Goal: Answer question/provide support: Share knowledge or assist other users

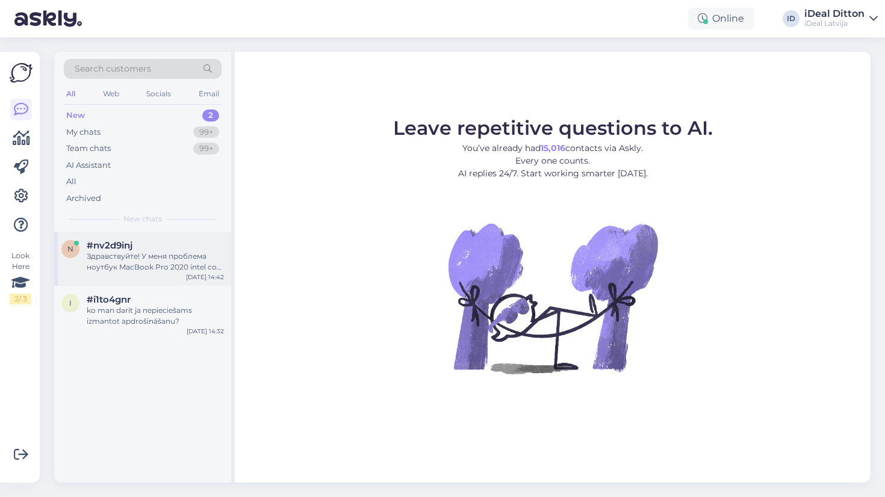
click at [167, 273] on div "n #nv2d9inj Здравствуйте! У меня проблема ноутбук MacBook Pro 2020 intel core i…" at bounding box center [142, 259] width 177 height 54
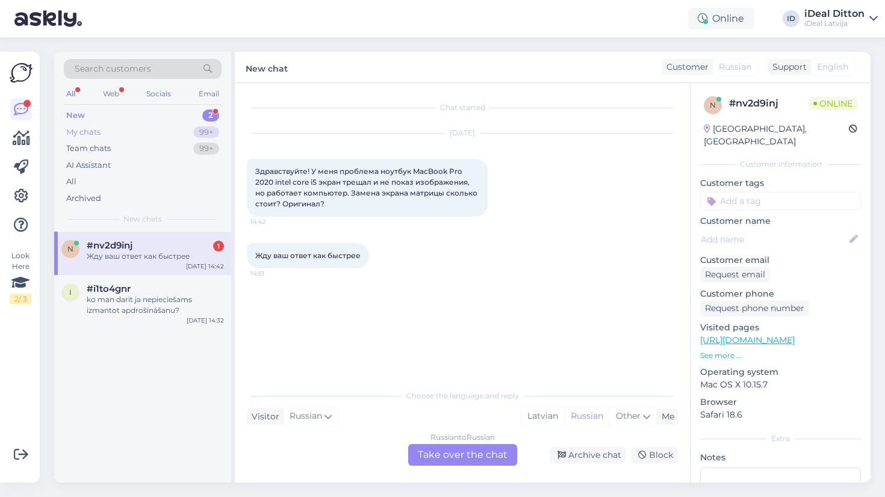
click at [192, 132] on div "My chats 99+" at bounding box center [143, 132] width 158 height 17
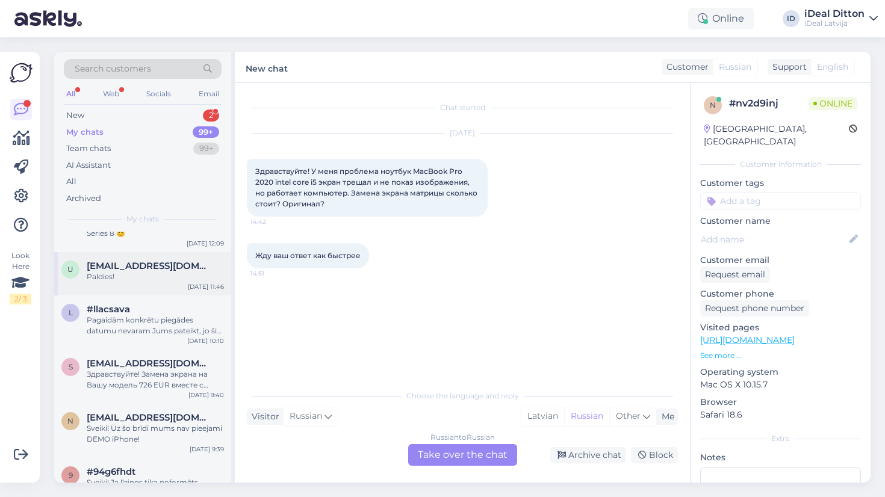
scroll to position [144, 0]
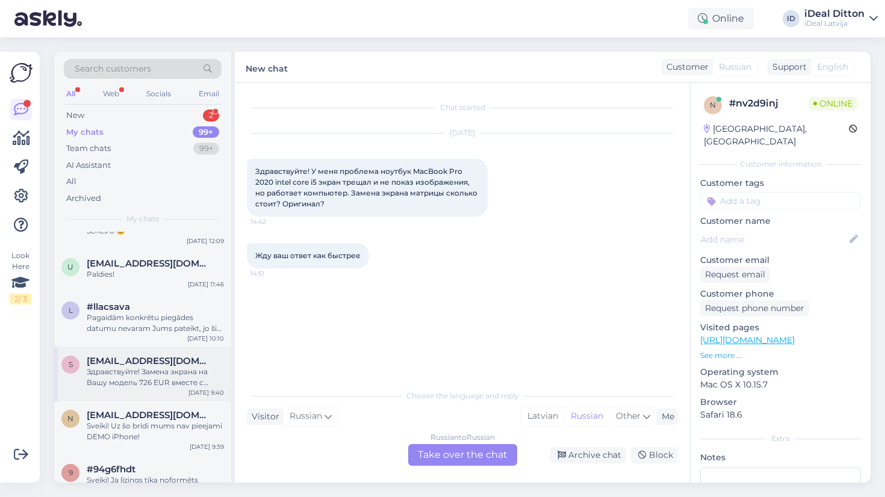
click at [163, 361] on span "[EMAIL_ADDRESS][DOMAIN_NAME]" at bounding box center [149, 361] width 125 height 11
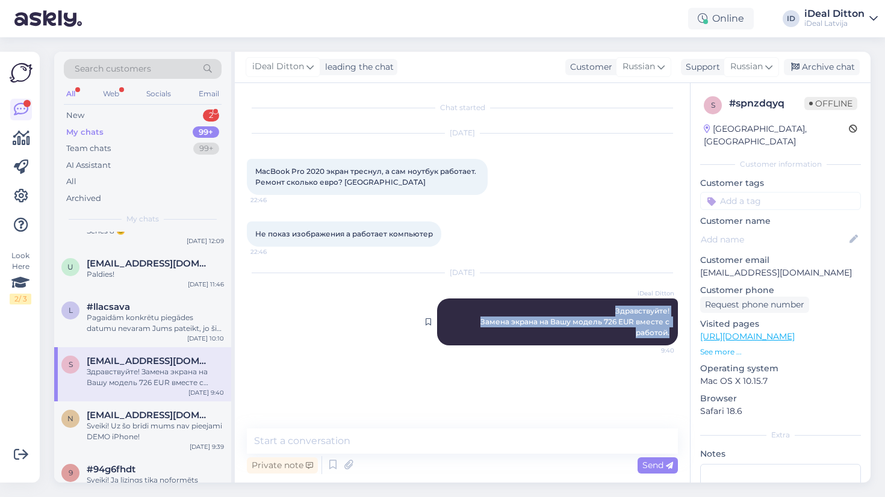
drag, startPoint x: 613, startPoint y: 304, endPoint x: 675, endPoint y: 329, distance: 67.5
click at [675, 329] on div "iDeal [PERSON_NAME] Здравствуйте! Замена экрана на Вашу модель 726 EUR вместе с…" at bounding box center [557, 322] width 241 height 47
copy span "Здравствуйте! Замена экрана на Вашу модель 726 EUR вместе с работой."
click at [443, 389] on div "Chat started [DATE] MacBook Pro 2020 экран треснул, а сам ноутбук работает. Рем…" at bounding box center [468, 256] width 442 height 323
click at [202, 110] on div "New 2" at bounding box center [143, 115] width 158 height 17
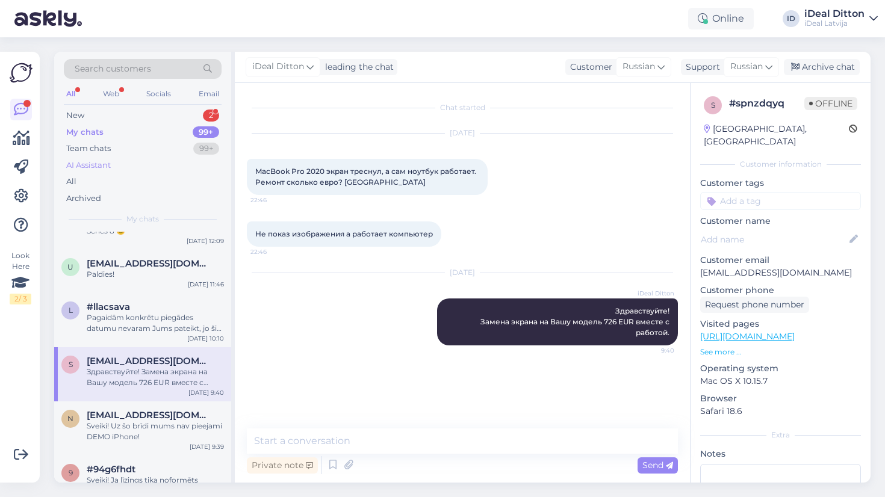
scroll to position [0, 0]
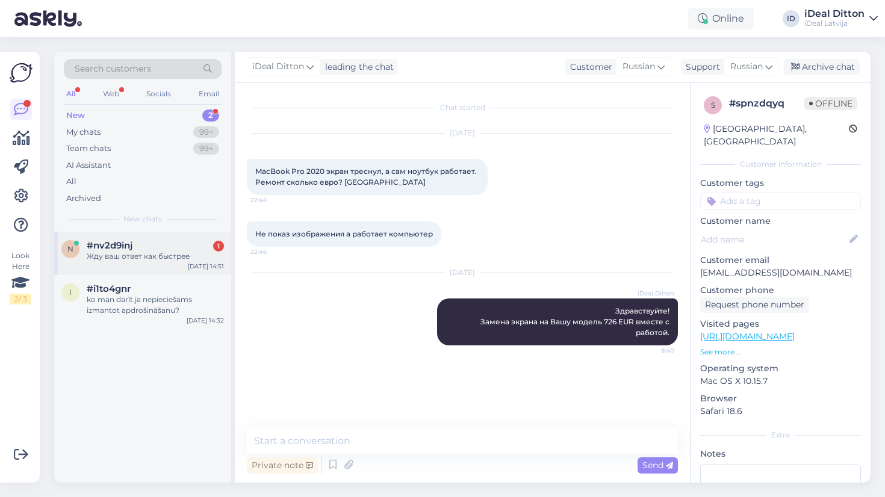
click at [166, 251] on div "Жду ваш ответ как быстрее" at bounding box center [155, 256] width 137 height 11
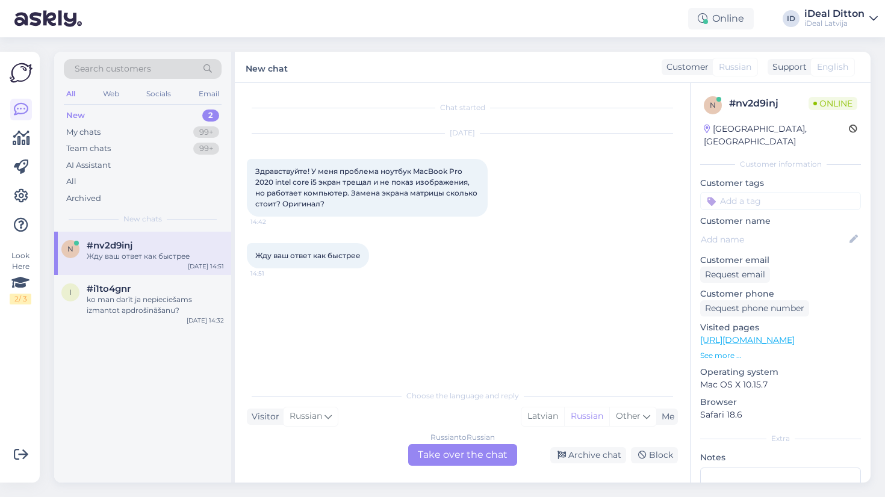
click at [457, 460] on div "Russian to Russian Take over the chat" at bounding box center [462, 455] width 109 height 22
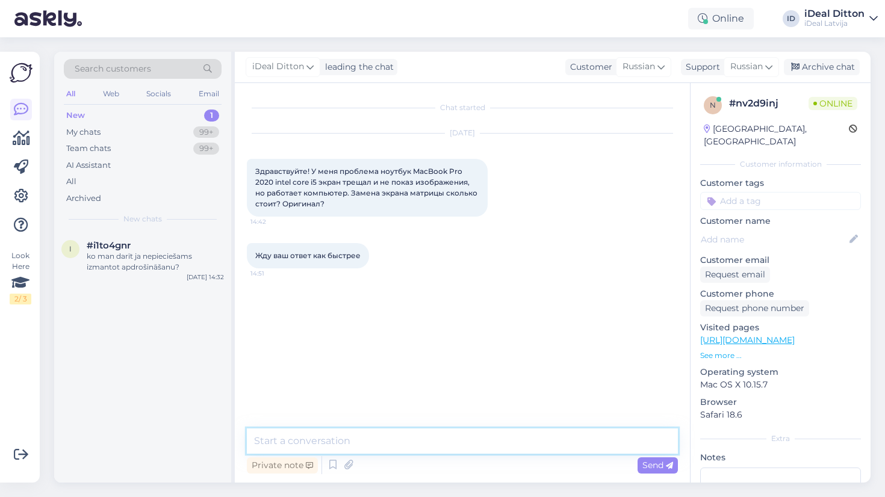
click at [443, 452] on textarea at bounding box center [462, 441] width 431 height 25
paste textarea "Здравствуйте! Замена экрана на Вашу модель 726 EUR вместе с работой."
type textarea "Здравствуйте! Замена экрана на Вашу модель 726 EUR вместе с работой."
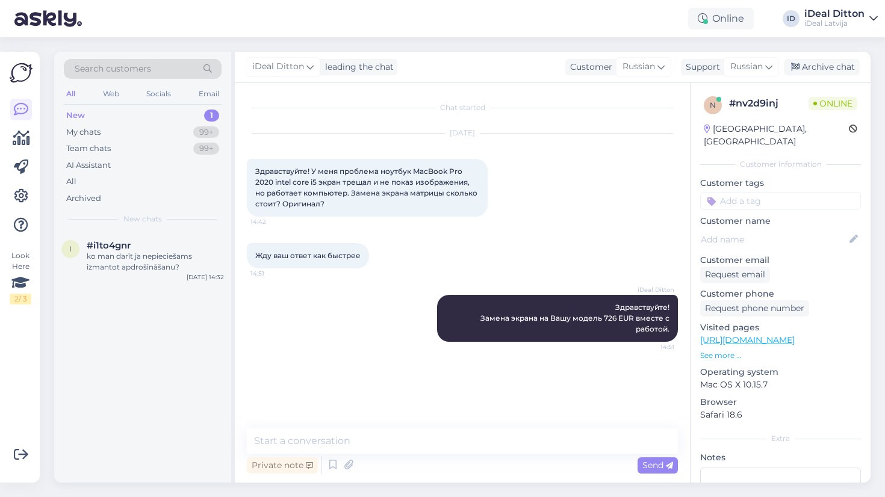
click at [397, 361] on div "Chat started [DATE] Здравствуйте! У меня проблема ноутбук MacBook Pro 2020 inte…" at bounding box center [468, 256] width 442 height 323
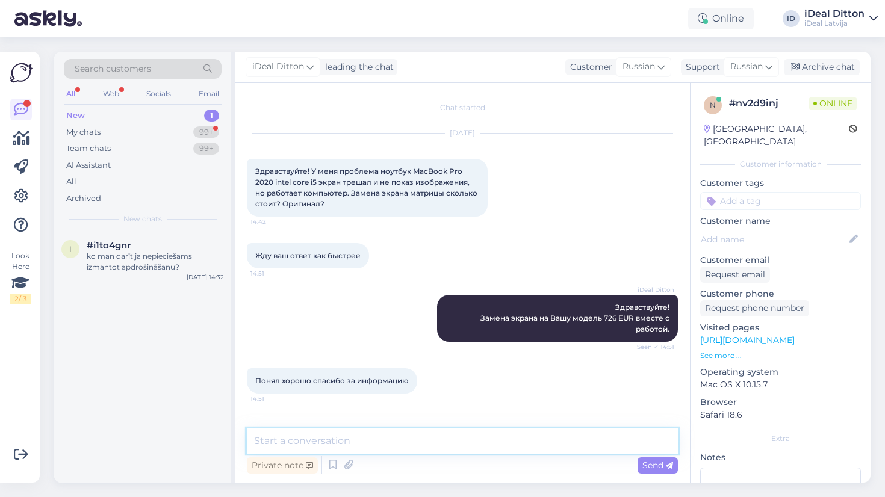
click at [459, 439] on textarea at bounding box center [462, 441] width 431 height 25
type textarea "Хорошего дня!"
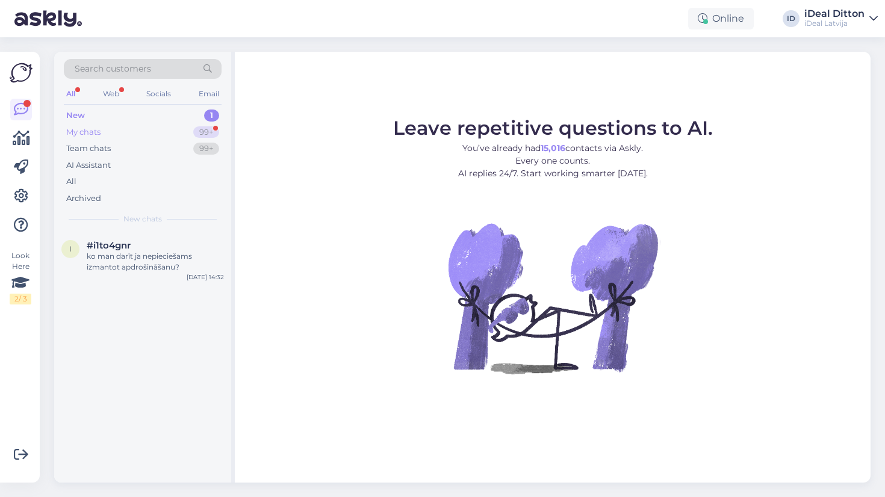
click at [201, 136] on div "99+" at bounding box center [206, 132] width 26 height 12
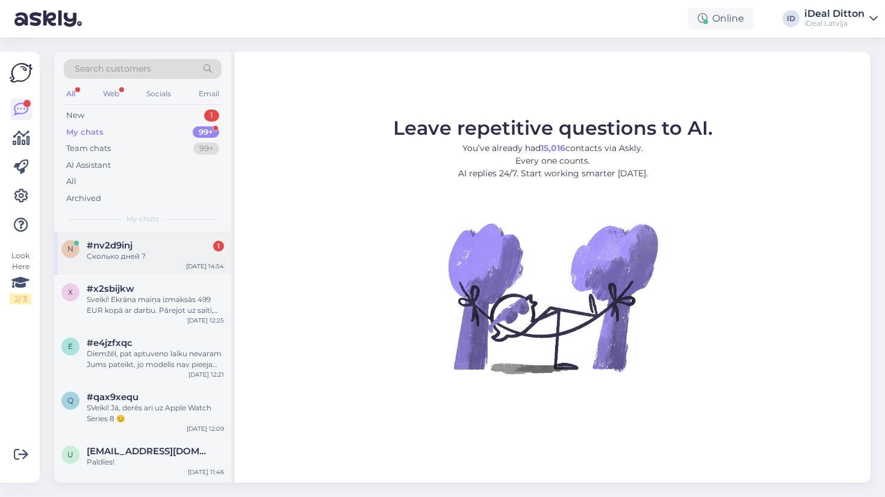
click at [182, 265] on div "n #nv2d9inj 1 Сколько дней ? Aug 14 14:54" at bounding box center [142, 253] width 177 height 43
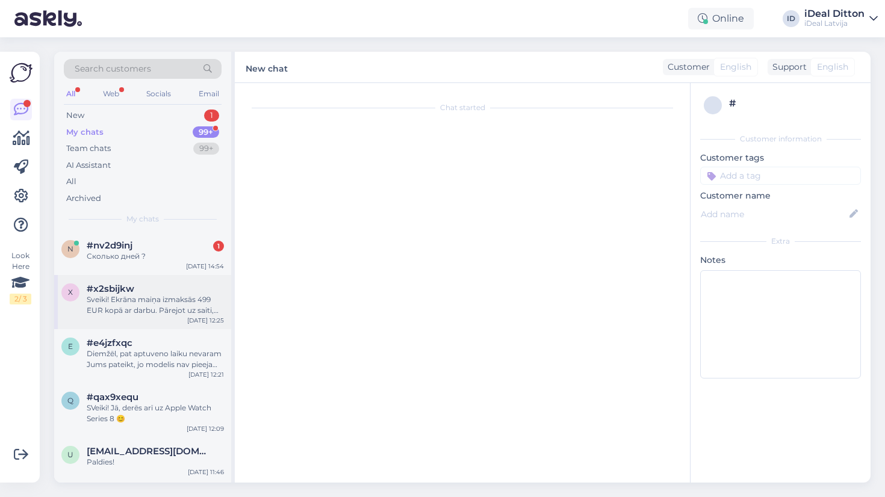
scroll to position [82, 0]
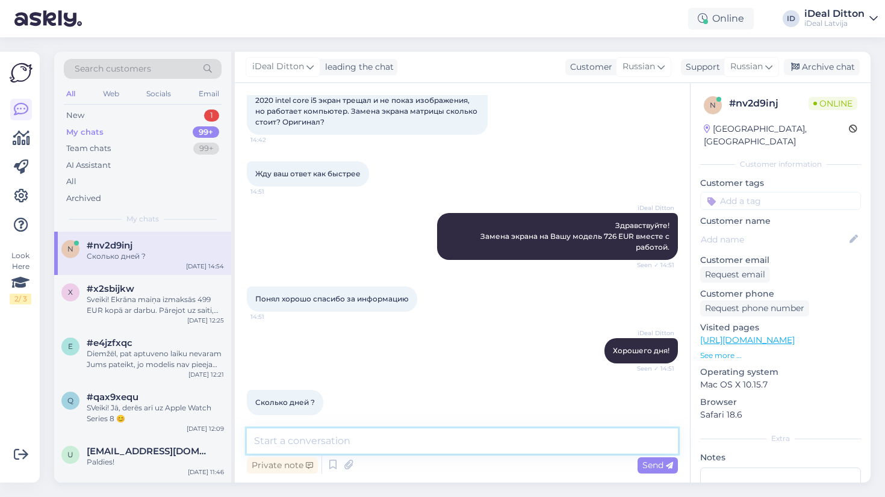
click at [408, 453] on textarea at bounding box center [462, 441] width 431 height 25
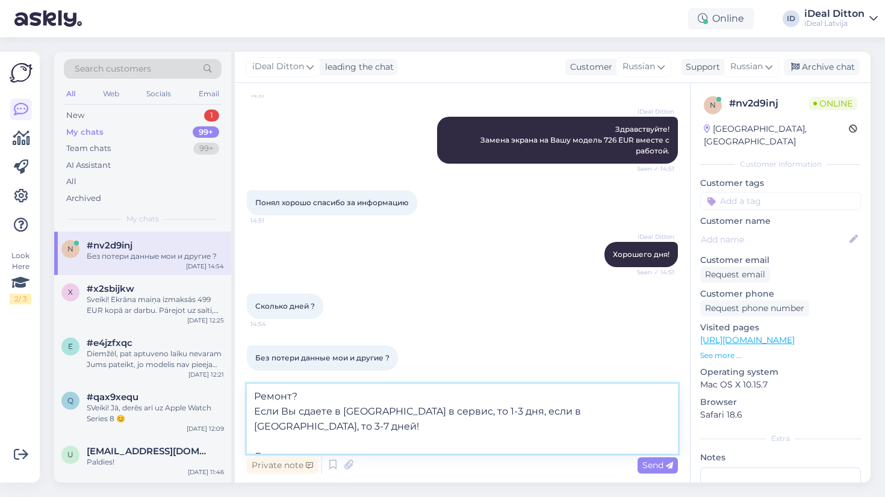
scroll to position [134, 0]
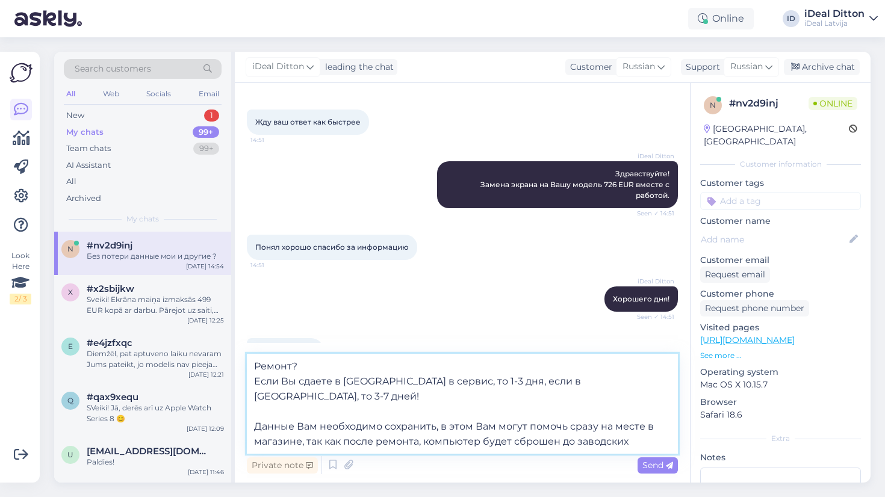
type textarea "Ремонт? Если Вы сдаете в Риге в сервис, то 1-3 дня, если в Даугавпилсе, то 3-7 …"
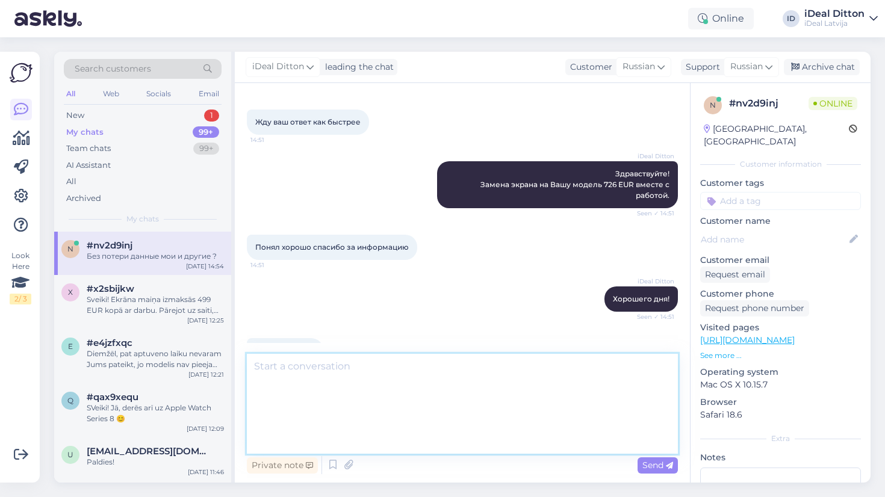
scroll to position [250, 0]
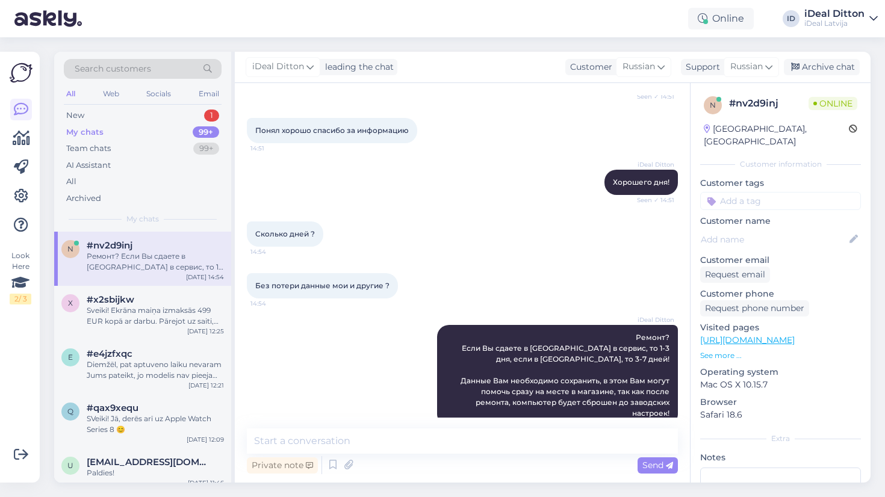
click at [355, 379] on div "iDeal Ditton Ремонт? Если Вы сдаете в Риге в сервис, то 1-3 дня, если в Даугавп…" at bounding box center [462, 376] width 431 height 128
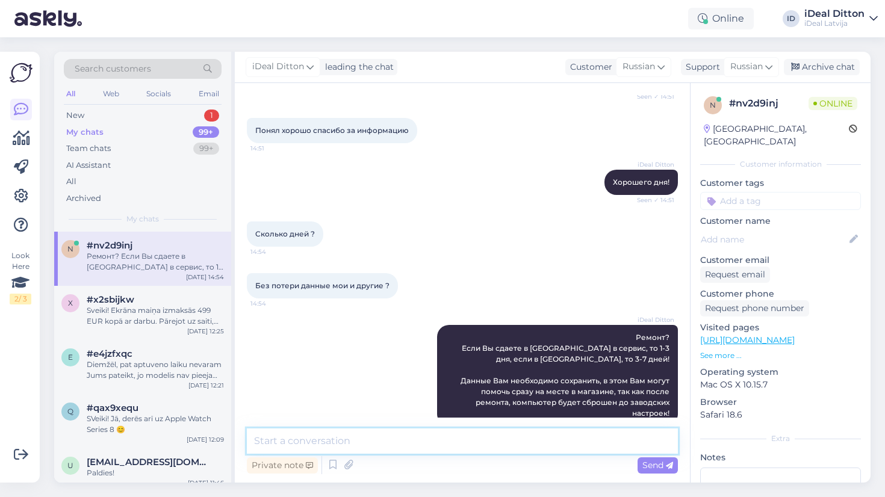
click at [332, 439] on textarea at bounding box center [462, 441] width 431 height 25
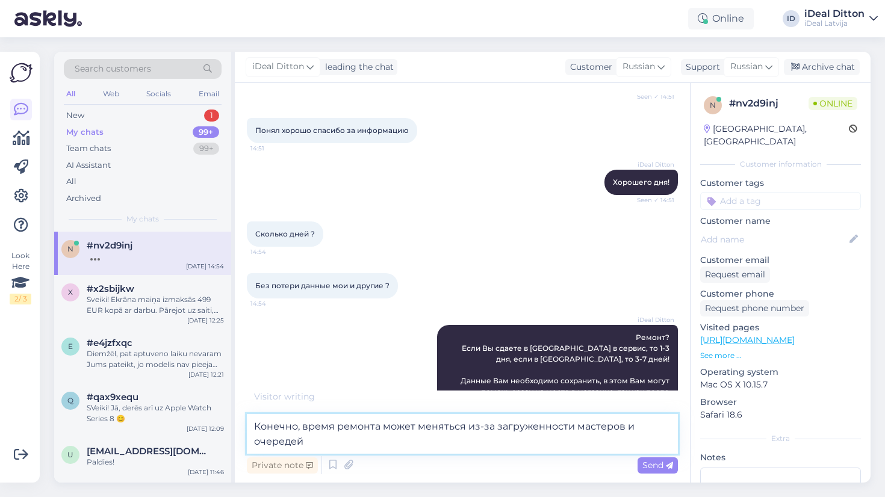
type textarea "Конечно, время ремонта может меняться из-за загруженности мастеров и очередей!"
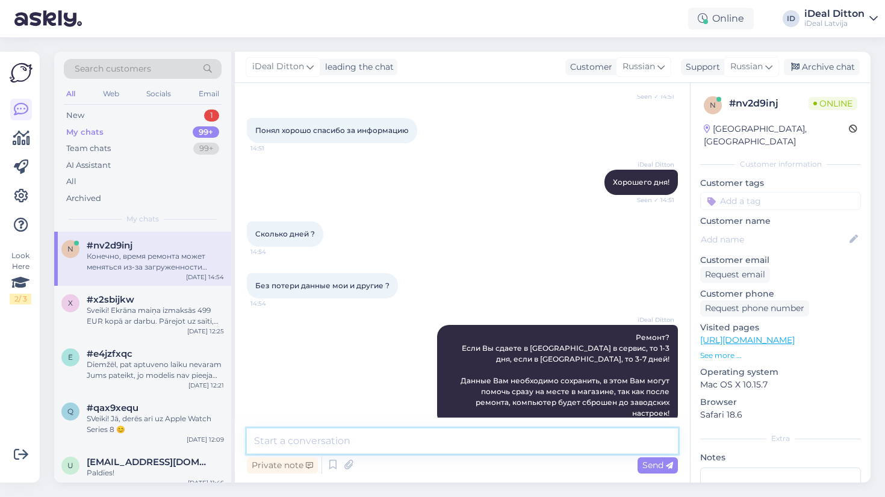
scroll to position [313, 0]
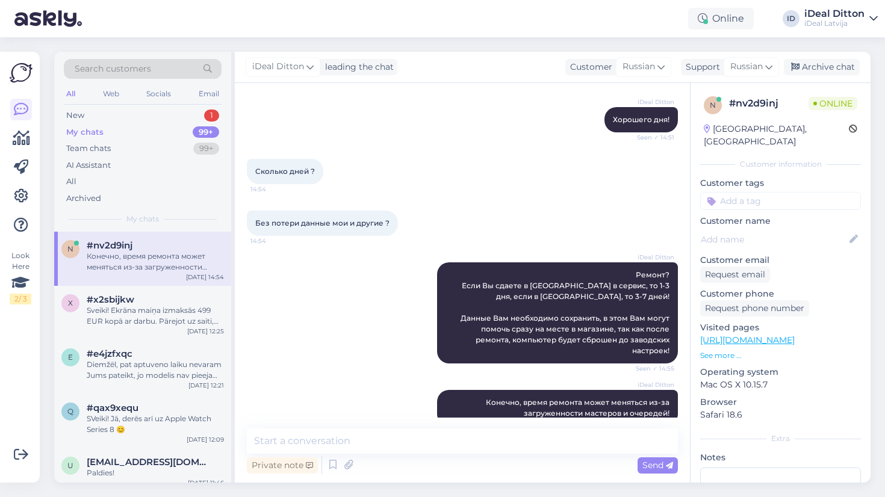
click at [302, 381] on div "iDeal Ditton Конечно, время ремонта может меняться из-за загруженности мастеров…" at bounding box center [462, 408] width 431 height 63
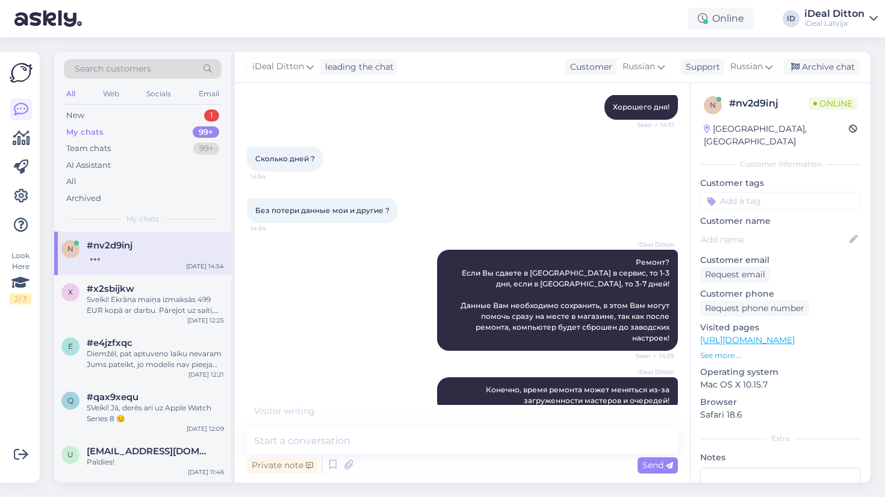
scroll to position [365, 0]
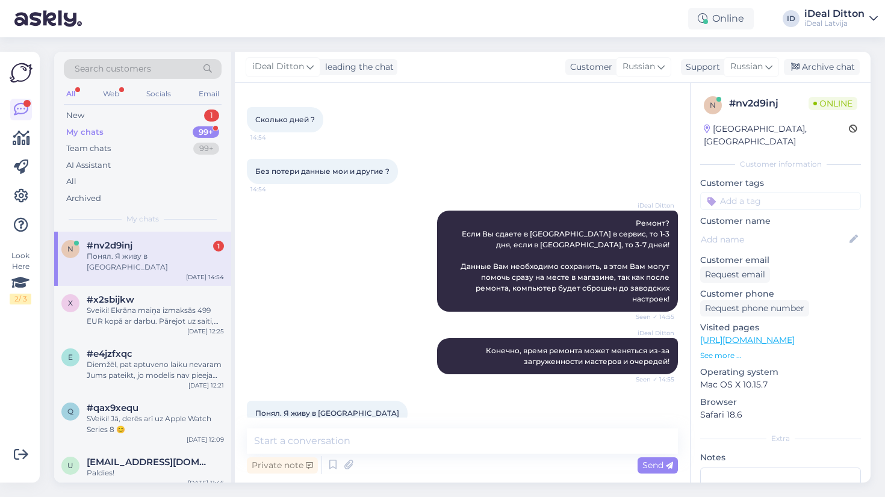
click at [341, 427] on div "Chat started Aug 14 2025 Здравствуйте! У меня проблема ноутбук MacBook Pro 2020…" at bounding box center [462, 283] width 455 height 400
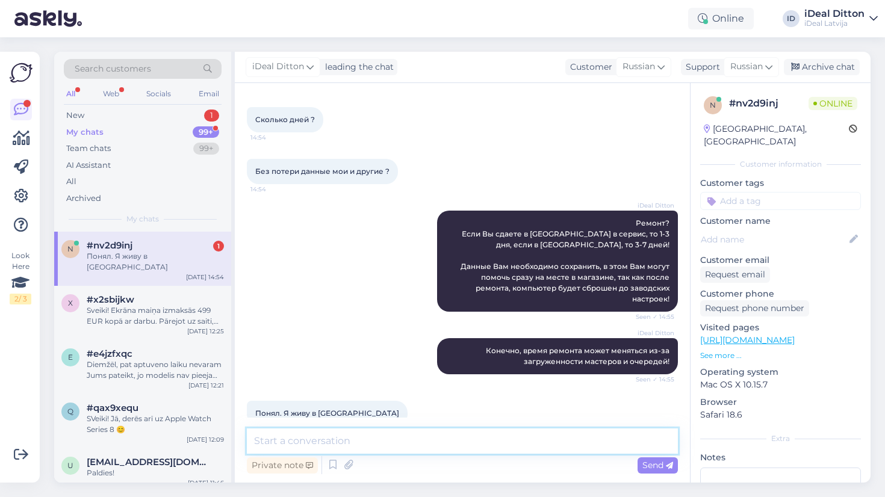
click at [342, 442] on textarea at bounding box center [462, 441] width 431 height 25
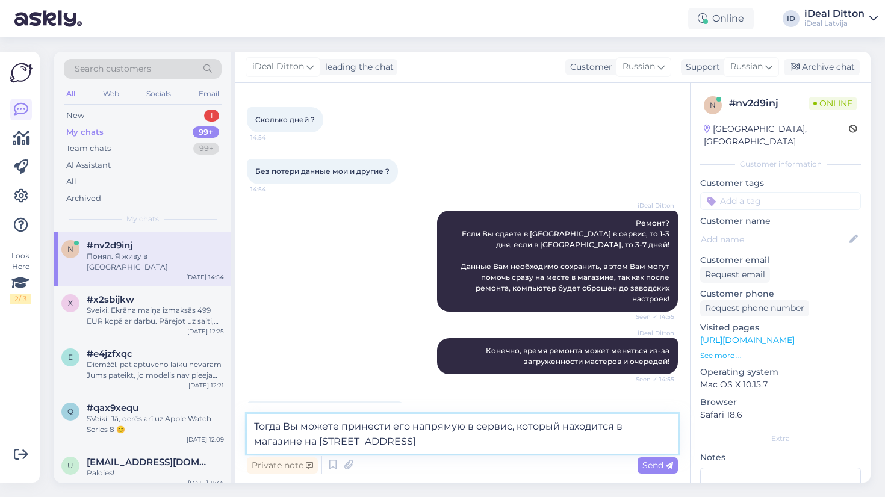
type textarea "Тогда Вы можете принести его напрямую в сервис, который находится в магазине на…"
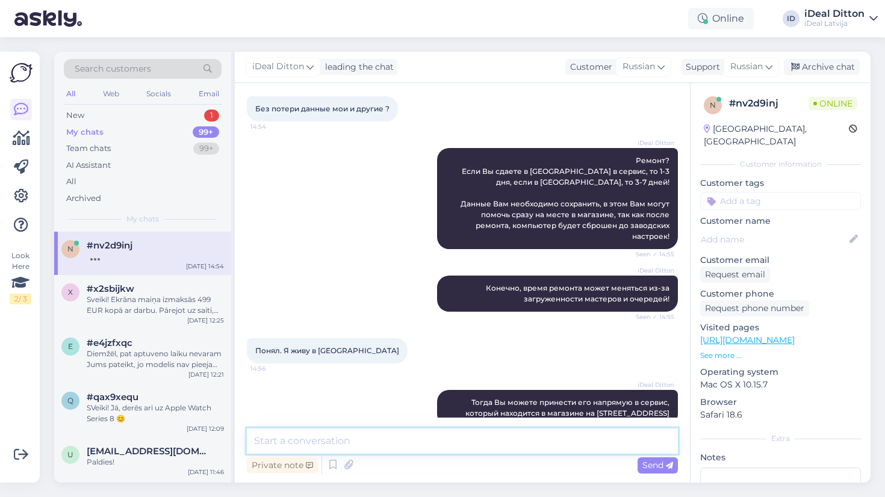
scroll to position [479, 0]
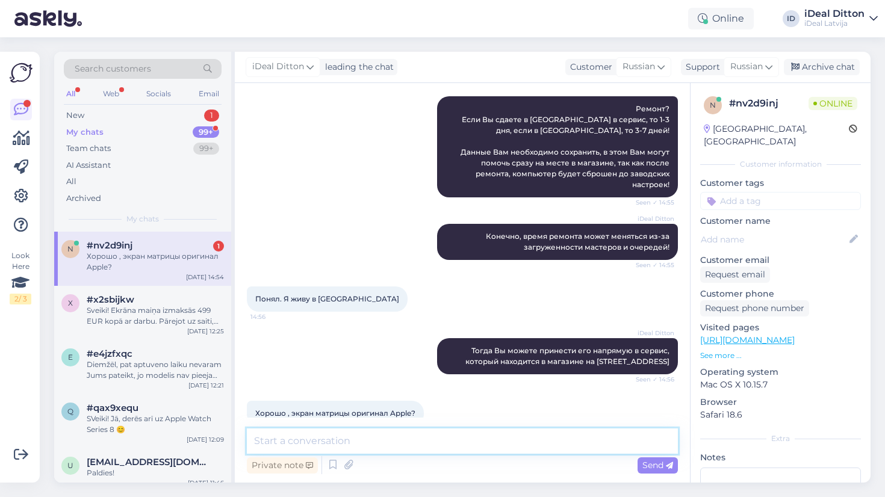
click at [403, 433] on textarea at bounding box center [462, 441] width 431 height 25
type textarea "Конечно, так как у нас авторизированный сервис!"
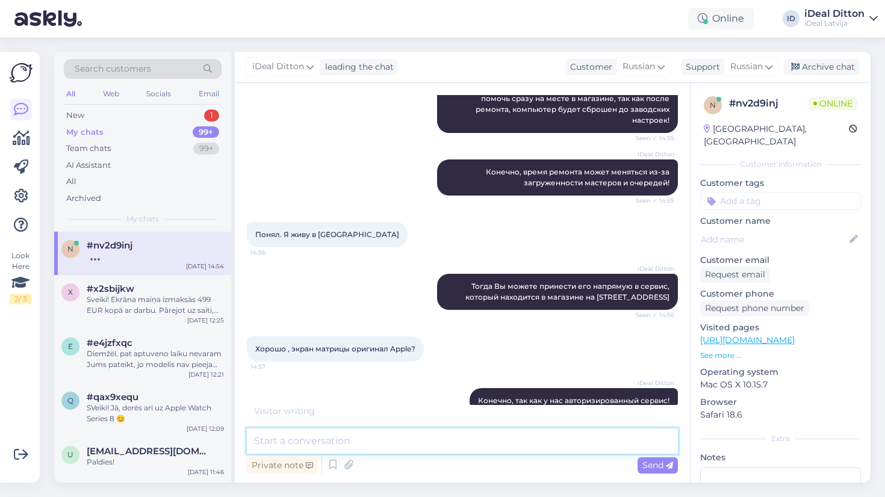
scroll to position [583, 0]
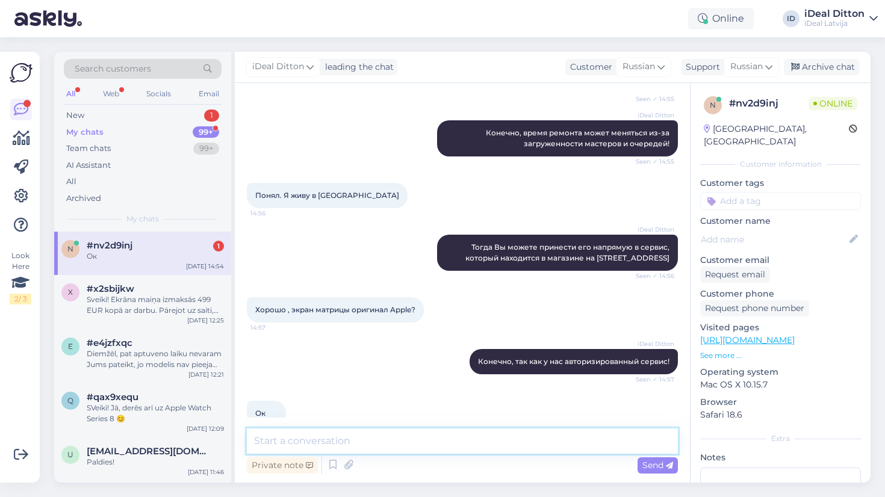
click at [294, 437] on textarea at bounding box center [462, 441] width 431 height 25
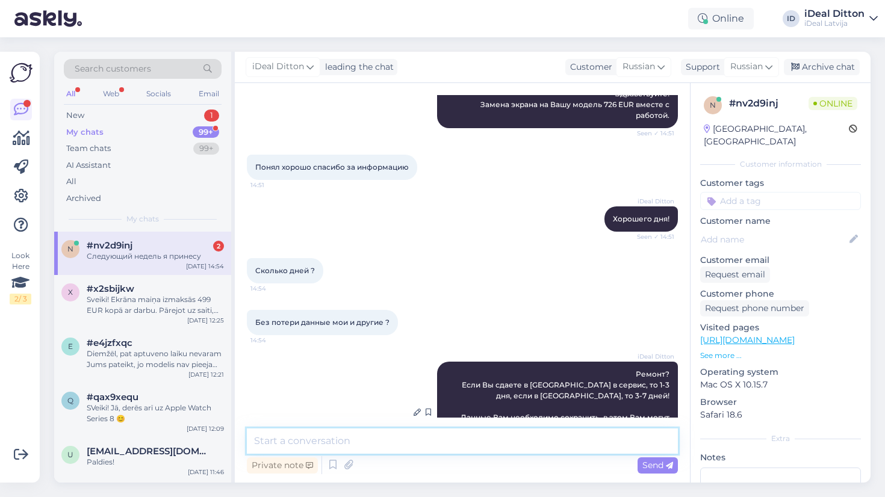
scroll to position [634, 0]
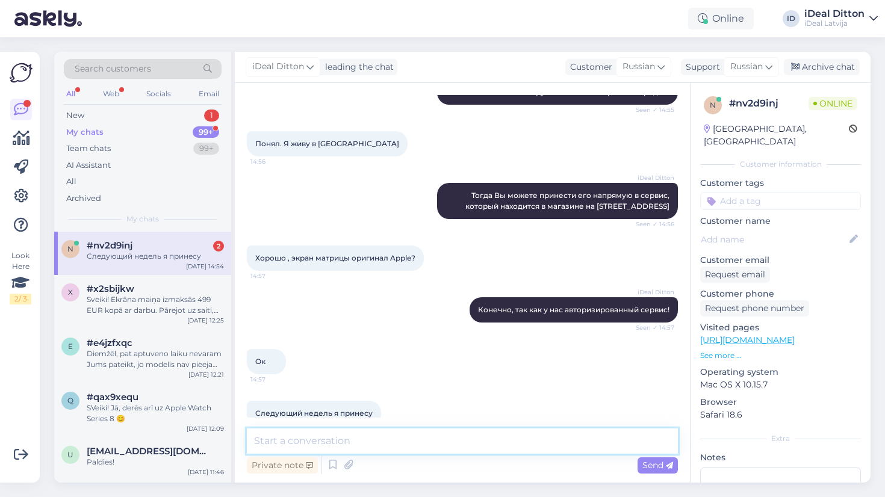
click at [364, 441] on textarea at bounding box center [462, 441] width 431 height 25
click at [316, 439] on textarea "Будем ждать! 🙂" at bounding box center [462, 441] width 431 height 25
type textarea "Будем ждать в гости! 🙂"
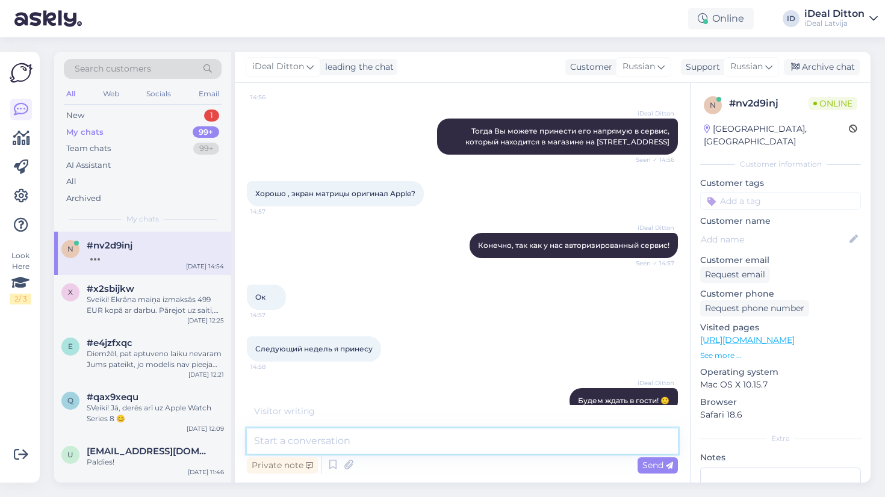
scroll to position [738, 0]
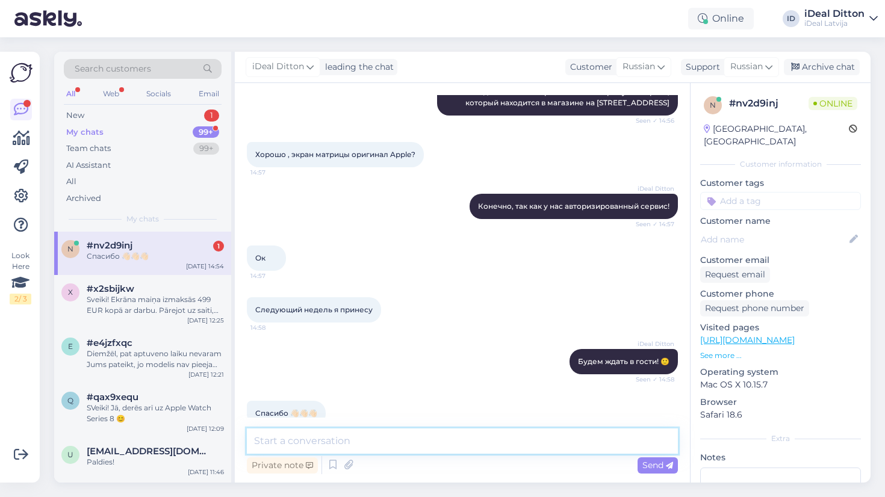
click at [359, 441] on textarea at bounding box center [462, 441] width 431 height 25
type textarea "Хорошего дня! 😊"
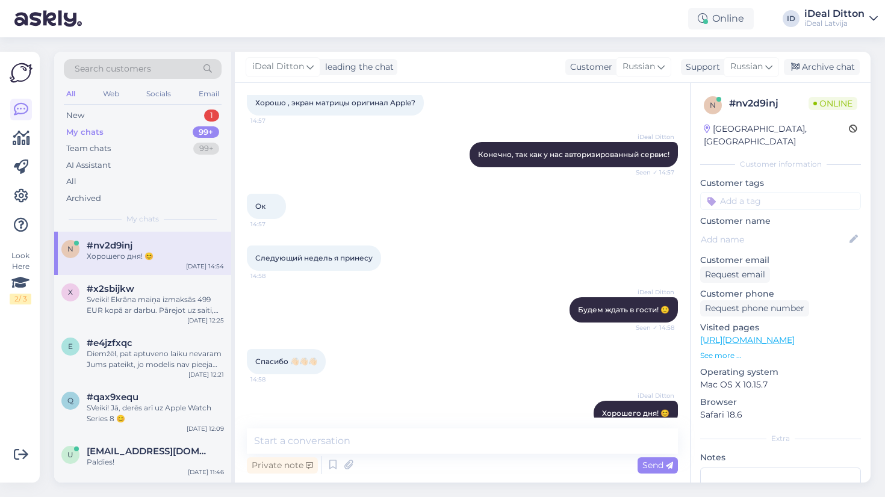
click at [431, 336] on div "Спасибо 👋🏻👋🏻👋🏻 14:58" at bounding box center [462, 362] width 431 height 52
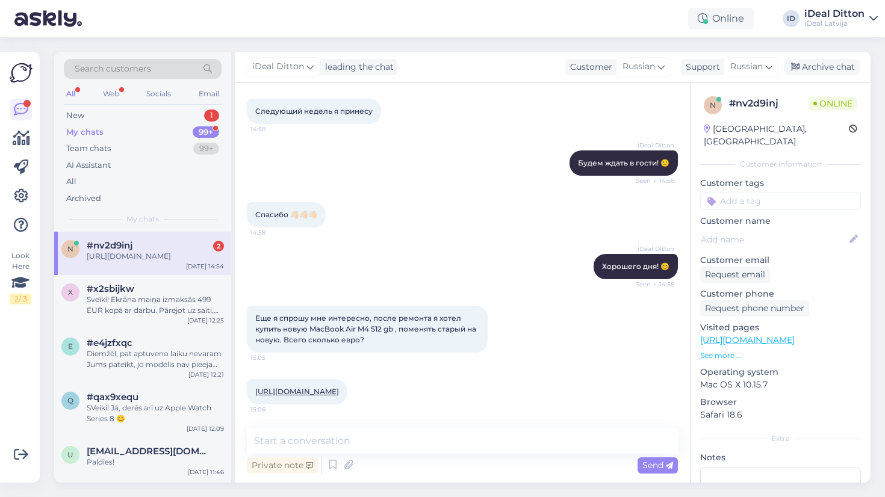
click at [522, 383] on div "https://www.shop.cec.lv/macbook-air-13-apple-m4?color=184&erply_storage=12&erpl…" at bounding box center [462, 392] width 431 height 52
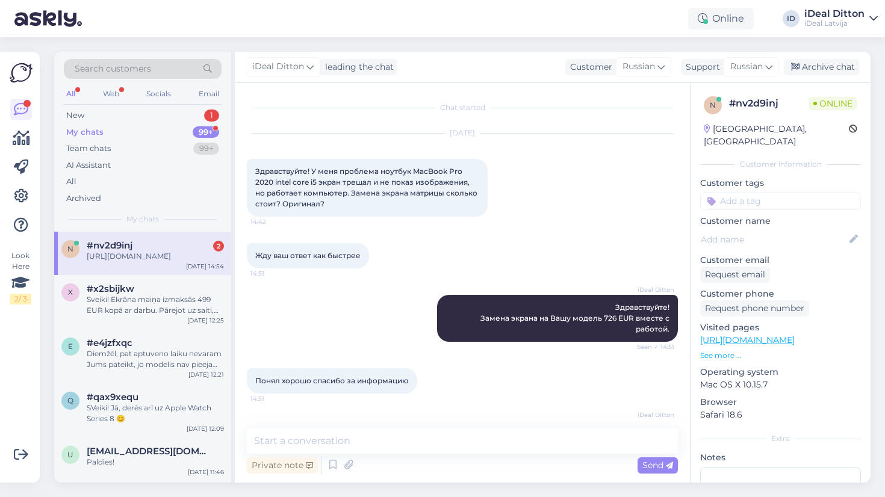
scroll to position [0, 0]
drag, startPoint x: 414, startPoint y: 169, endPoint x: 320, endPoint y: 181, distance: 95.3
click at [320, 181] on span "Здравствуйте! У меня проблема ноутбук MacBook Pro 2020 intel core i5 экран трещ…" at bounding box center [367, 188] width 224 height 42
copy span "MacBook Pro 2020 intel core i5"
click at [456, 240] on div "Жду ваш ответ как быстрее 14:51" at bounding box center [462, 256] width 431 height 52
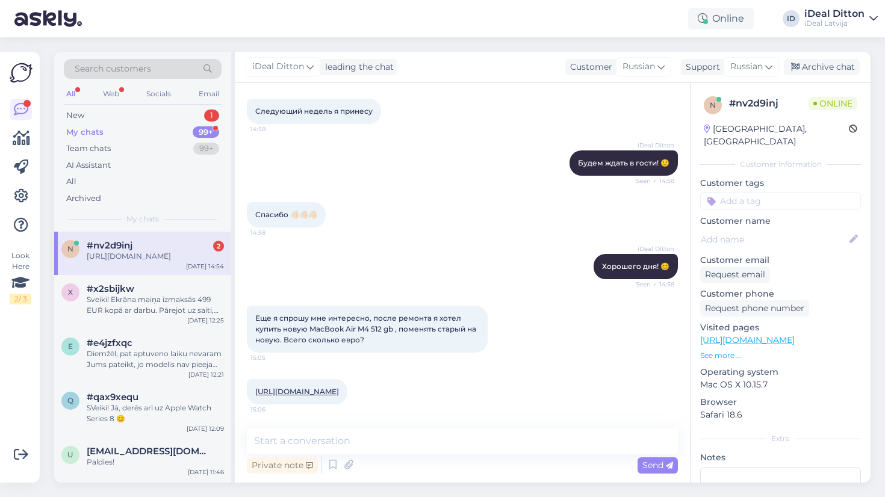
scroll to position [937, 0]
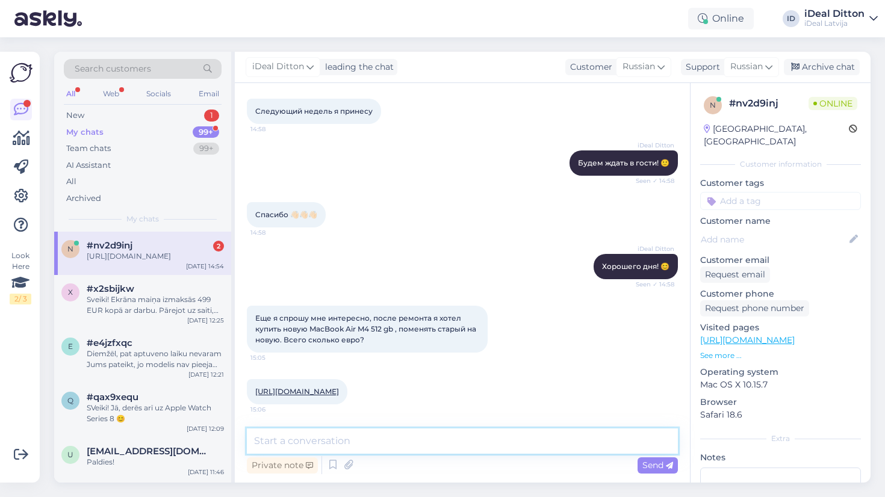
click at [423, 431] on textarea at bounding box center [462, 441] width 431 height 25
type textarea "Сейчас посмотрю"
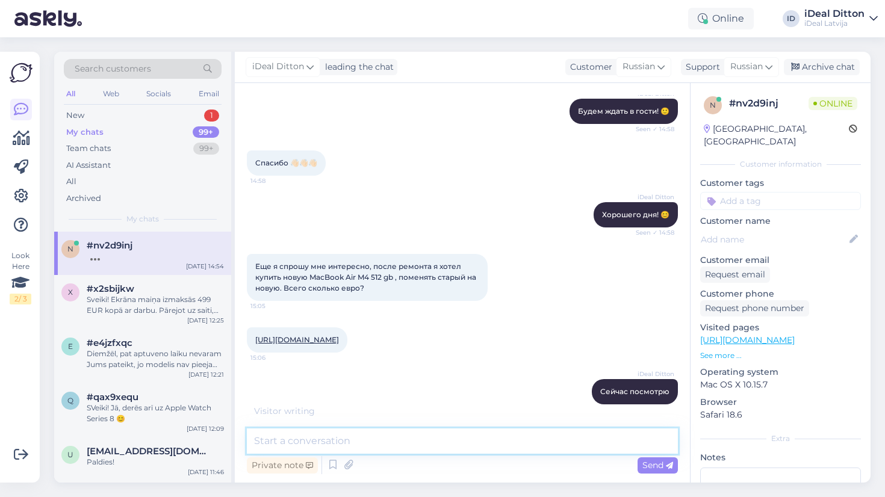
click at [443, 445] on textarea at bounding box center [462, 441] width 431 height 25
type textarea "Н"
type textarea "На сколько дюймов и объем памяти?"
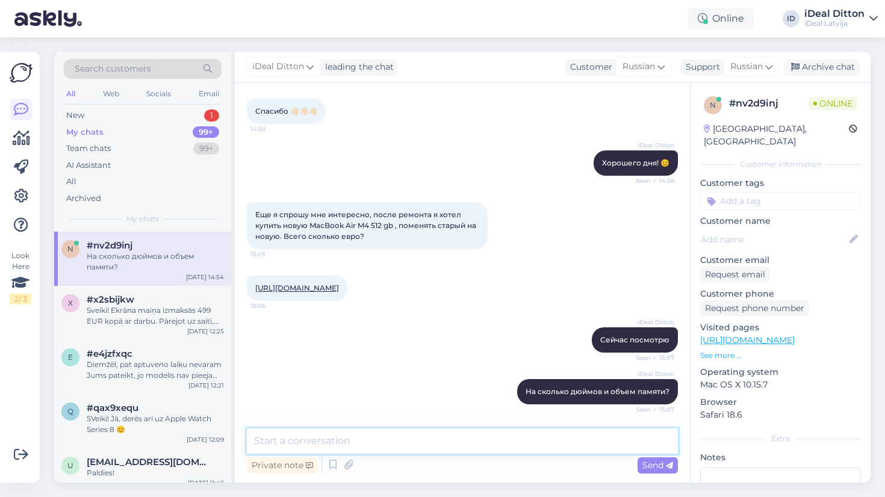
scroll to position [1092, 0]
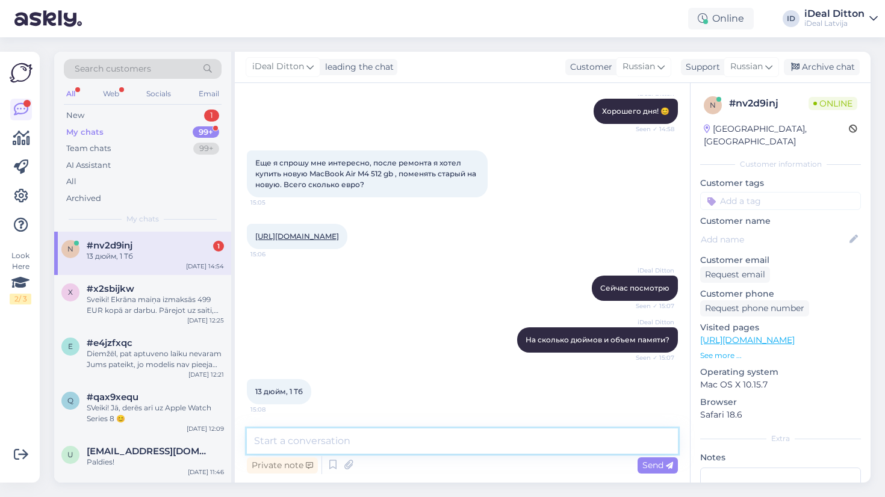
click at [401, 444] on textarea at bounding box center [462, 441] width 431 height 25
type textarea "Н"
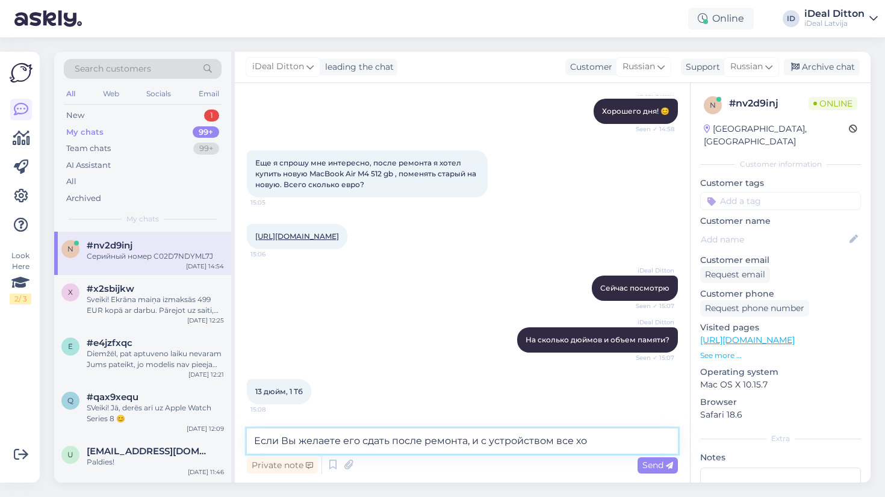
scroll to position [1155, 0]
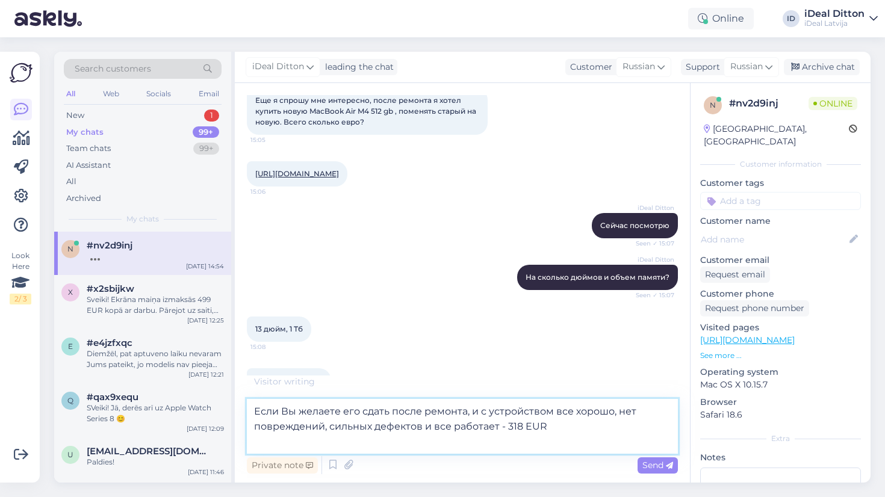
type textarea "Если Вы желаете его сдать после ремонта, и с устройством все хорошо, нет повреж…"
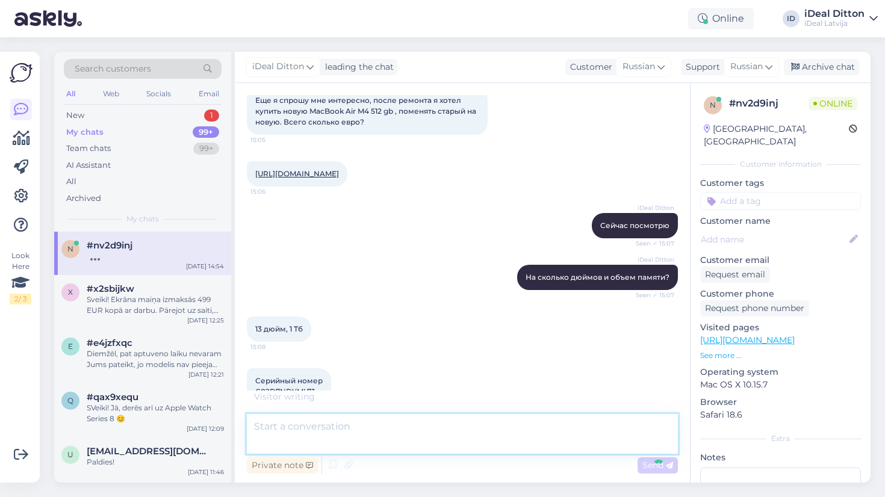
scroll to position [1228, 0]
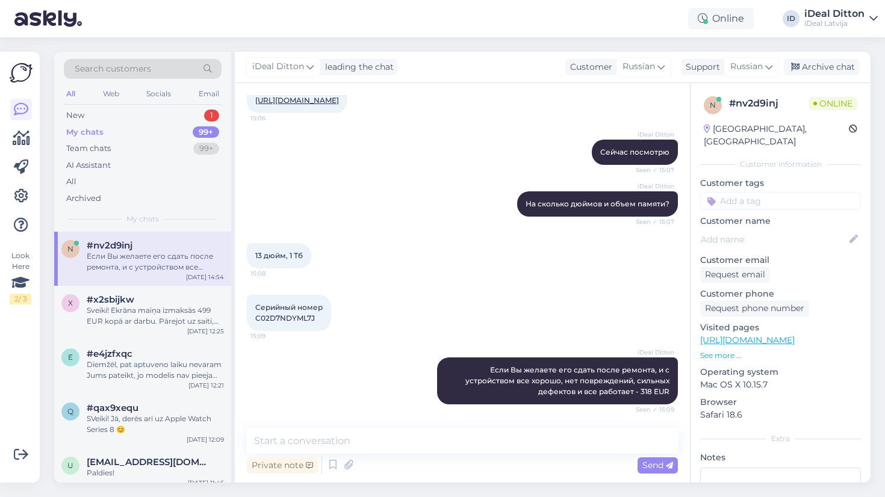
click at [360, 389] on div "iDeal Ditton Если Вы желаете его сдать после ремонта, и с устройством все хорош…" at bounding box center [462, 380] width 431 height 73
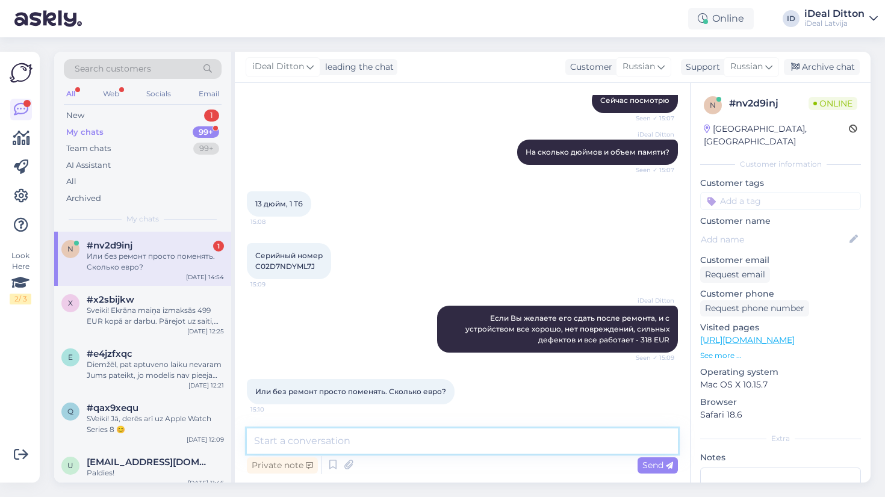
click at [367, 444] on textarea at bounding box center [462, 441] width 431 height 25
type textarea "Тогда всего 31 EUR за него"
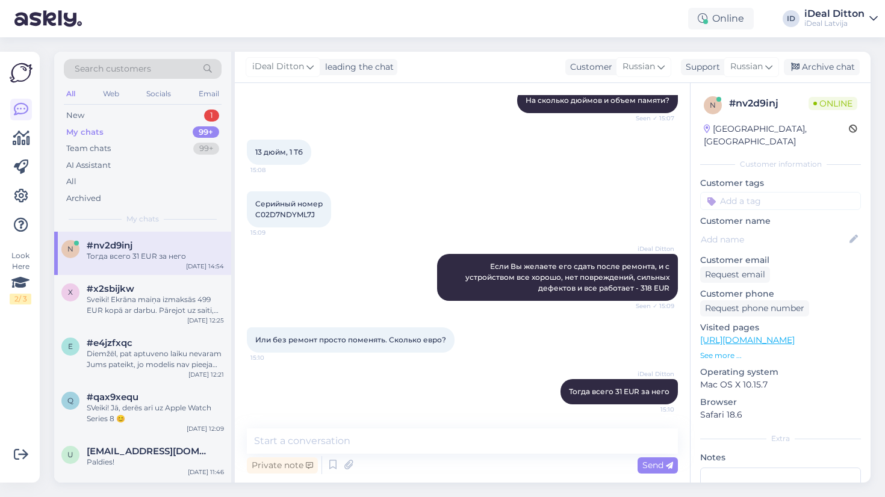
click at [474, 385] on div "iDeal Ditton Тогда всего 31 EUR за него 15:10" at bounding box center [462, 392] width 431 height 52
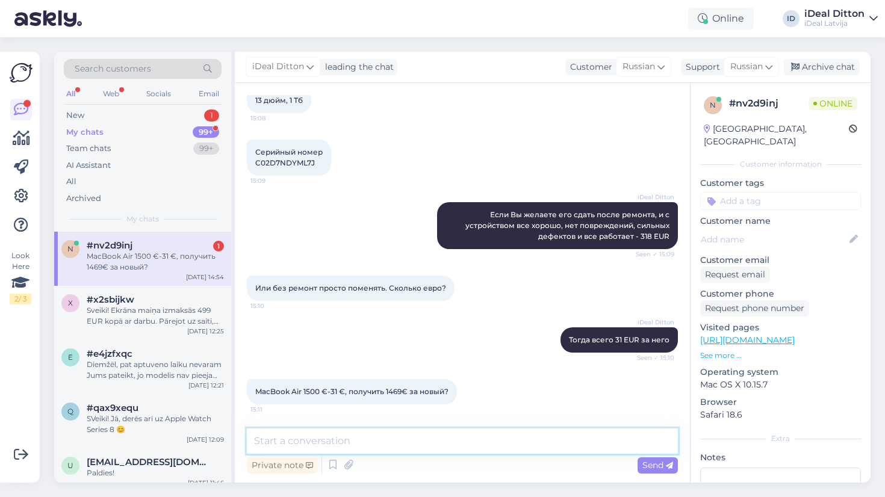
click at [389, 446] on textarea at bounding box center [462, 441] width 431 height 25
type textarea "Именно так"
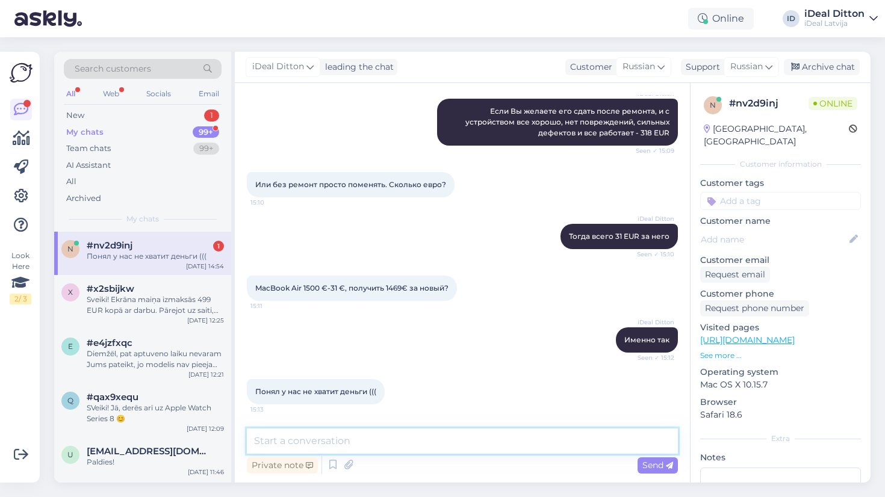
scroll to position [1487, 0]
click at [424, 444] on textarea at bounding box center [462, 441] width 431 height 25
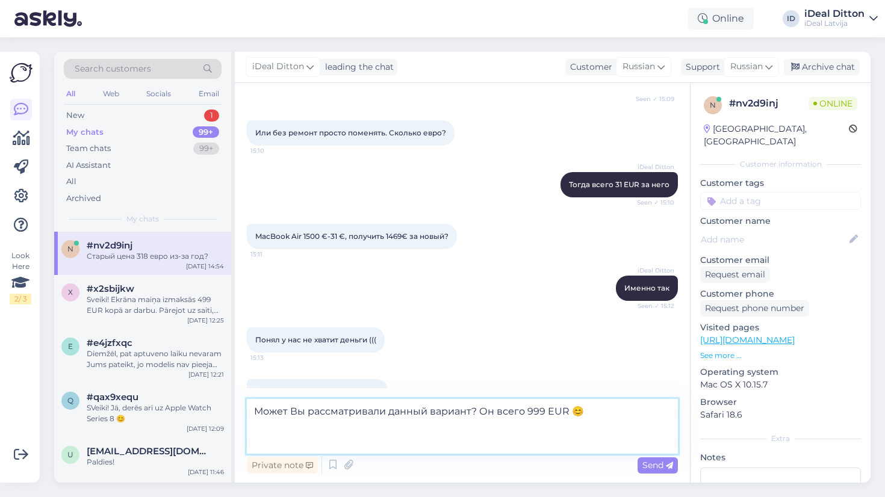
paste textarea "https://www.shop.cec.lv/macbook-air-13-apple-m2?color=183&erply_storage=11&erpl…"
type textarea "Может Вы рассматривали данный вариант? Он всего 999 EUR 😊 https://www.shop.cec.…"
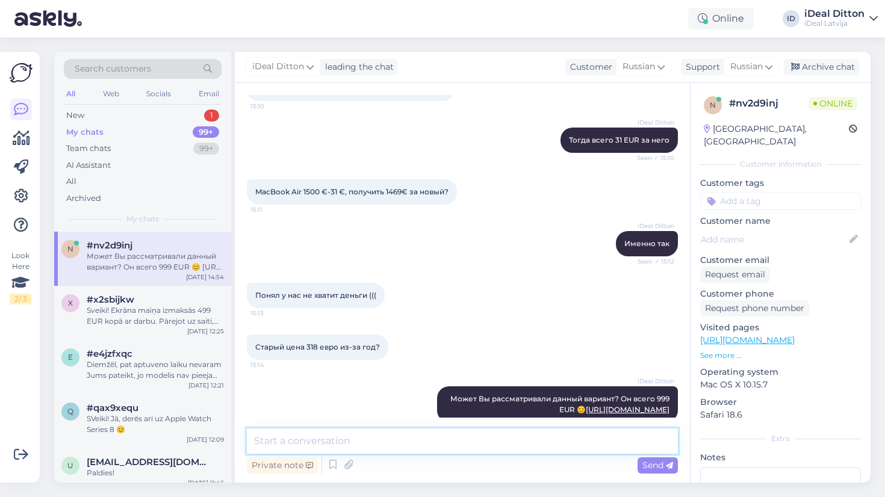
scroll to position [1645, 0]
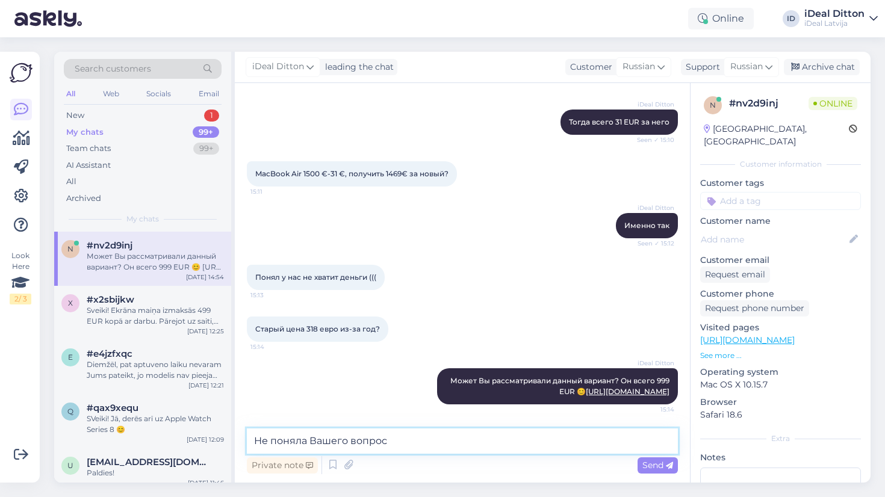
type textarea "Не поняла Вашего вопроса"
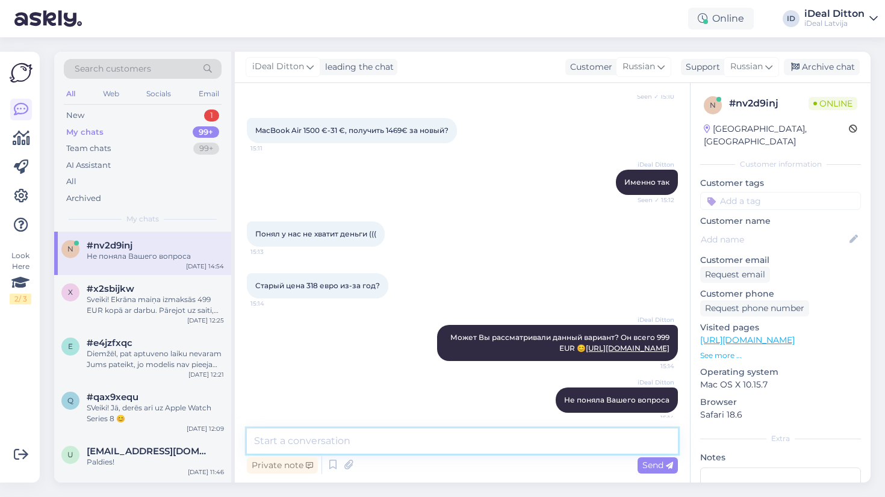
scroll to position [1696, 0]
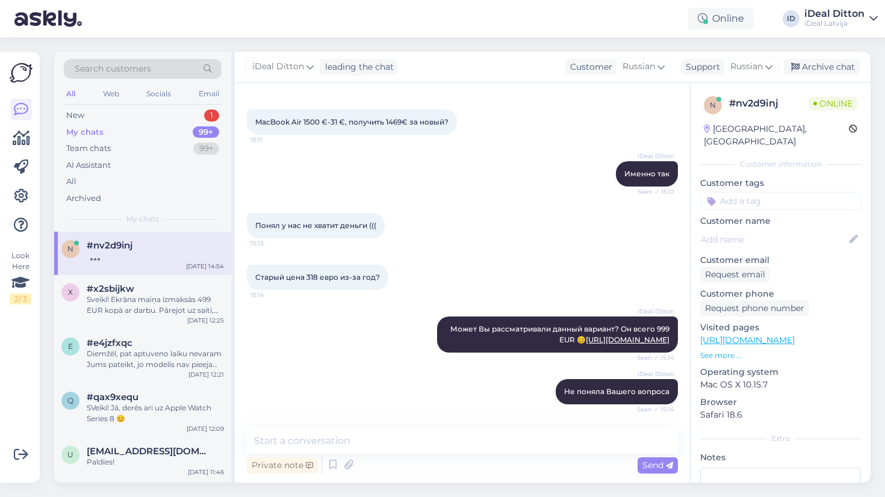
click at [337, 316] on div "iDeal Ditton Может Вы рассматривали данный вариант? Он всего 999 EUR 😊 https://…" at bounding box center [462, 334] width 431 height 63
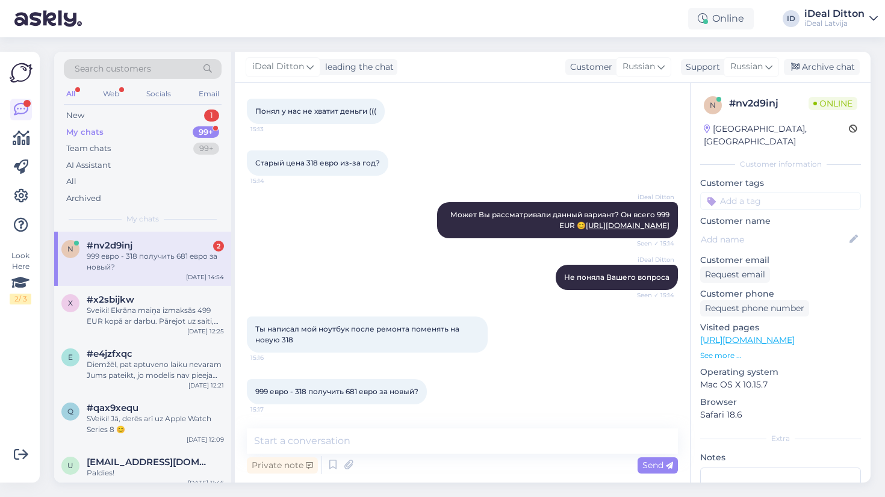
scroll to position [1811, 0]
click at [544, 329] on div "Ты написал мой ноутбук после ремонта поменять на новую 318 15:16" at bounding box center [462, 334] width 431 height 63
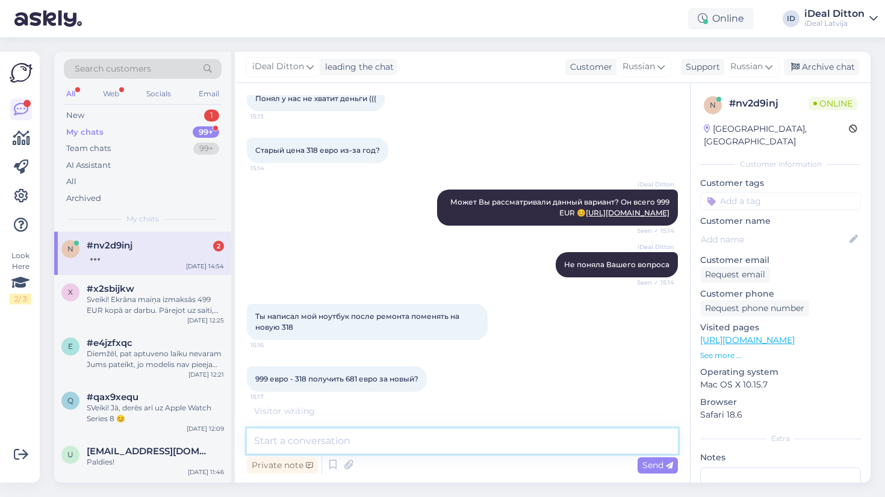
click at [420, 438] on textarea at bounding box center [462, 441] width 431 height 25
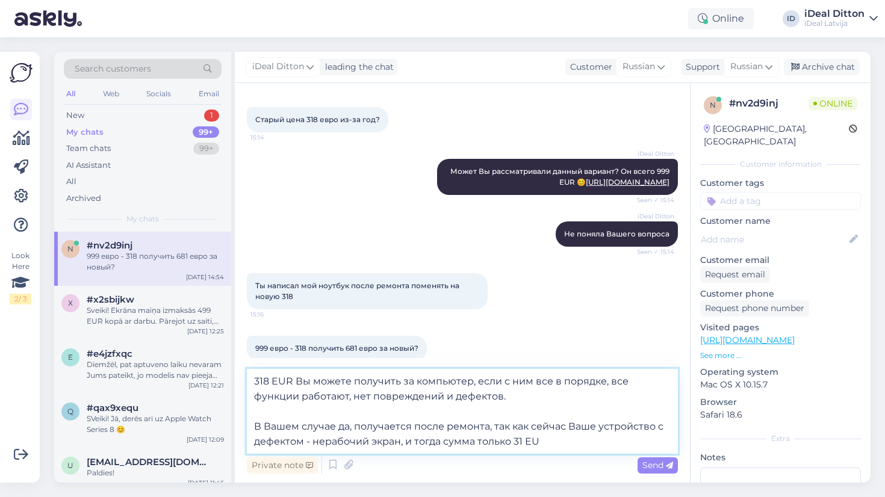
type textarea "318 EUR Вы можете получить за компьютер, если с ним все в порядке, все функции …"
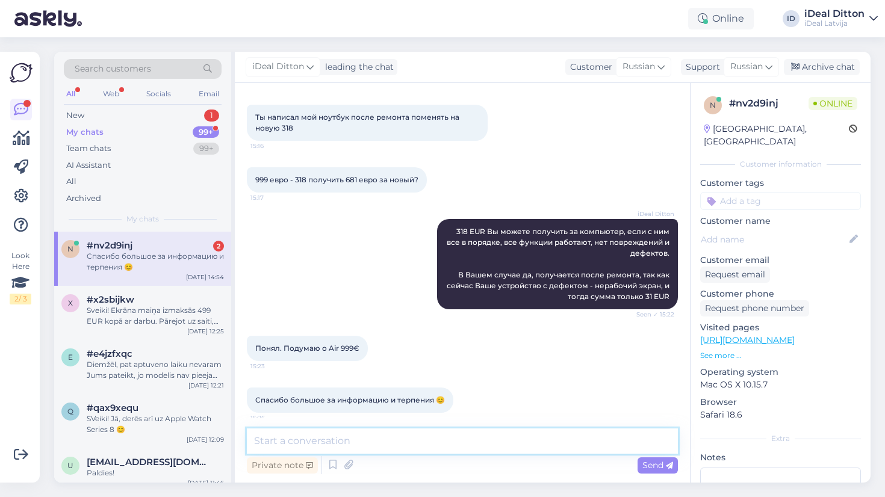
scroll to position [2031, 0]
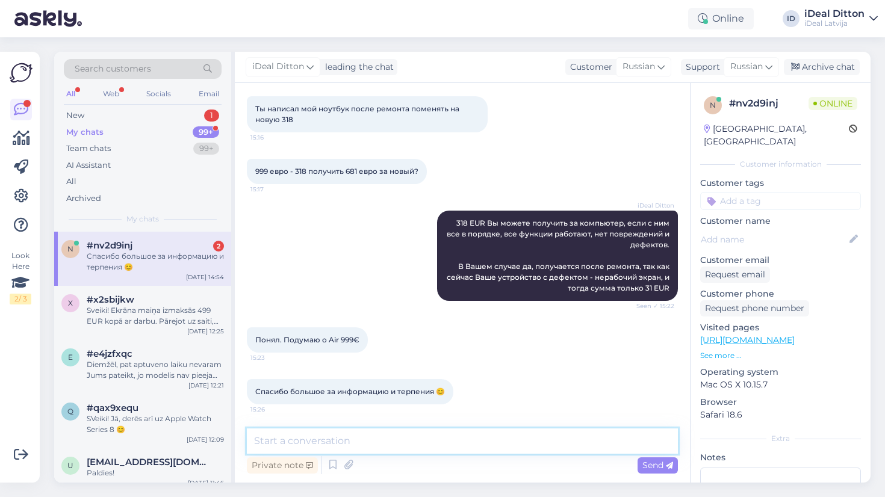
click at [421, 445] on textarea at bounding box center [462, 441] width 431 height 25
click at [381, 437] on textarea at bounding box center [462, 441] width 431 height 25
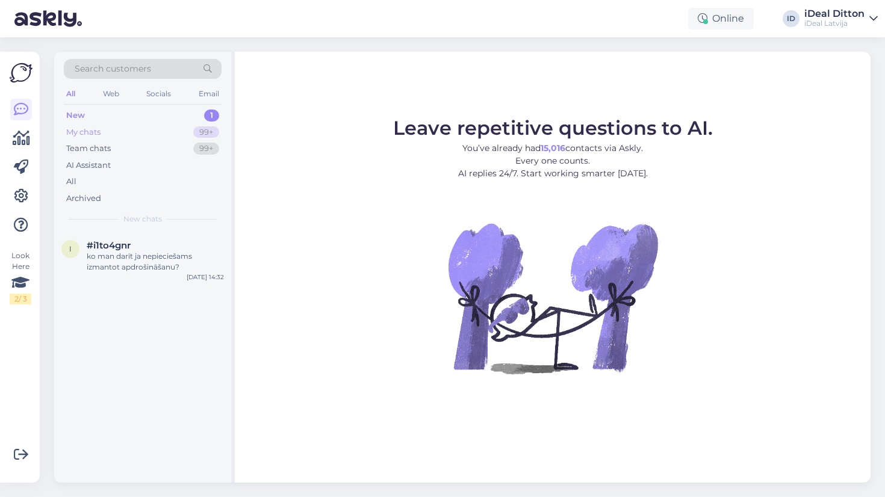
click at [209, 133] on div "99+" at bounding box center [206, 132] width 26 height 12
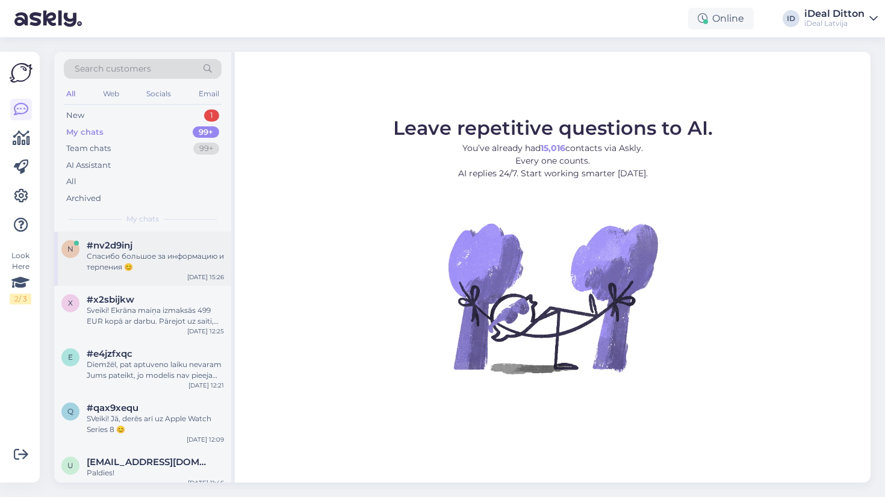
click at [183, 257] on div "Спасибо большое за информацию и терпения 😊" at bounding box center [155, 262] width 137 height 22
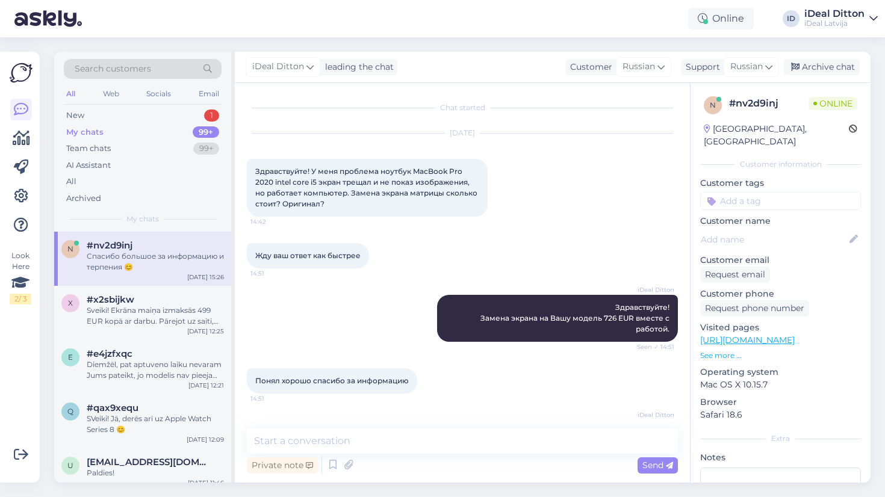
scroll to position [2031, 0]
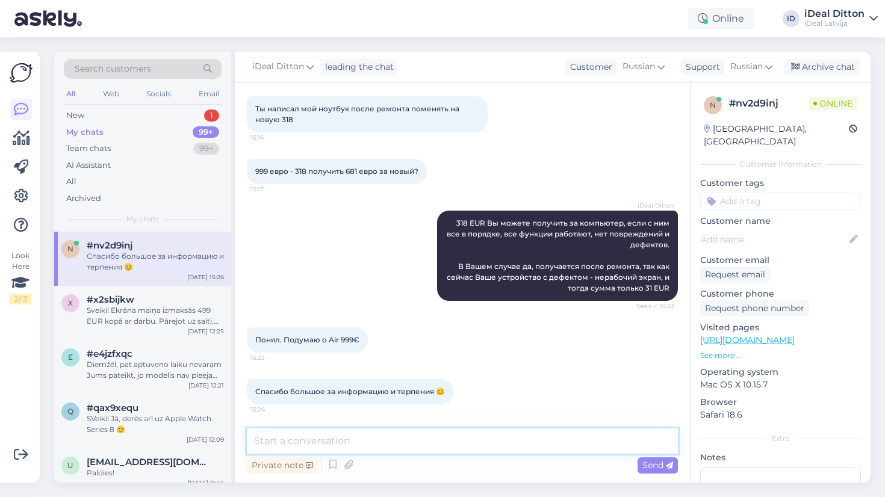
click at [366, 432] on textarea at bounding box center [462, 441] width 431 height 25
type textarea "Пожалуйста!"
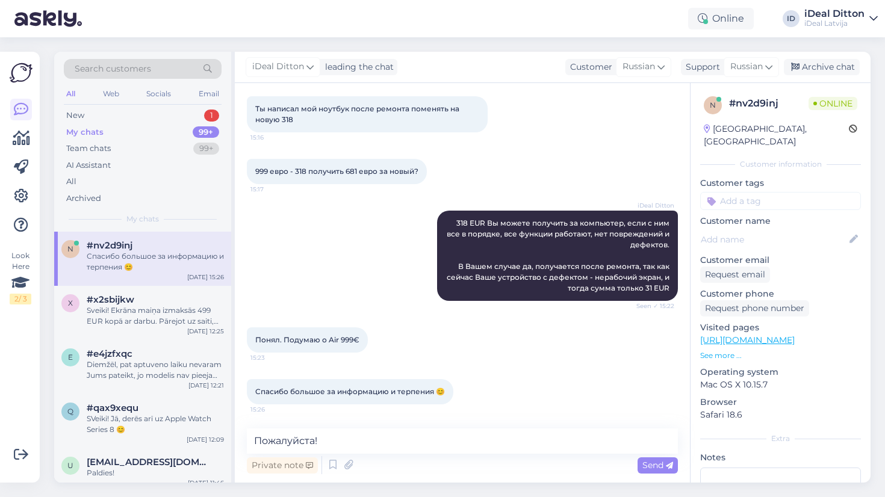
click at [395, 464] on div "Private note Send" at bounding box center [462, 465] width 431 height 23
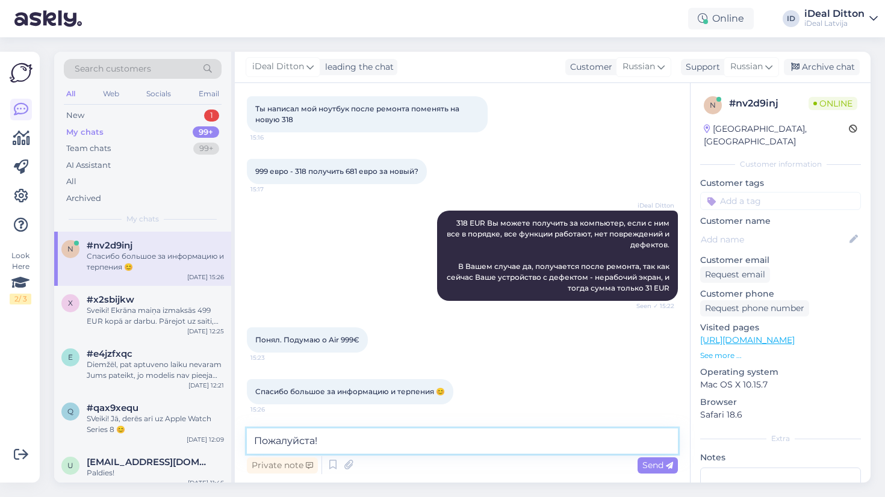
click at [381, 448] on textarea "Пожалуйста!" at bounding box center [462, 441] width 431 height 25
click at [392, 451] on textarea "Пожалуйста!" at bounding box center [462, 441] width 431 height 25
click at [340, 437] on textarea "Пожалуйста!" at bounding box center [462, 441] width 431 height 25
type textarea "Пожалуйста! ☺️"
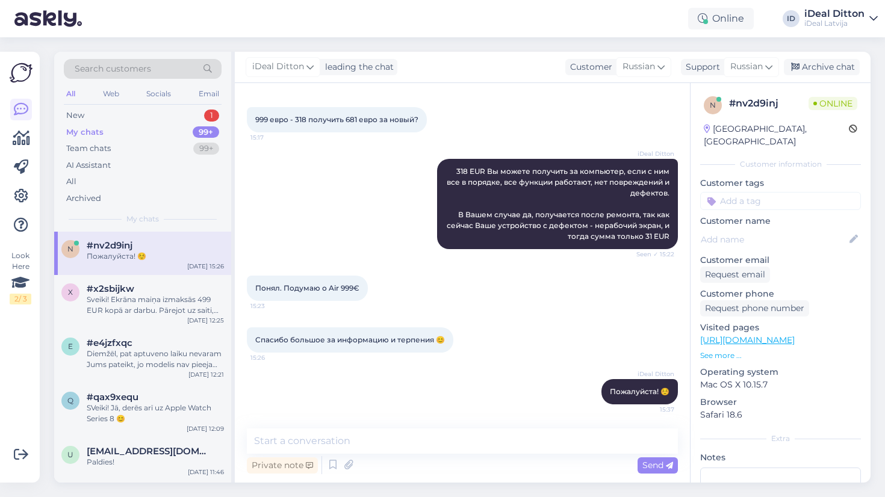
click at [439, 308] on div "Понял. Подумаю о Air 999€ 15:23" at bounding box center [462, 288] width 431 height 52
click at [421, 393] on div "iDeal Ditton Пожалуйста! ☺️ Seen ✓ 15:37" at bounding box center [462, 392] width 431 height 52
